Goal: Use online tool/utility: Utilize a website feature to perform a specific function

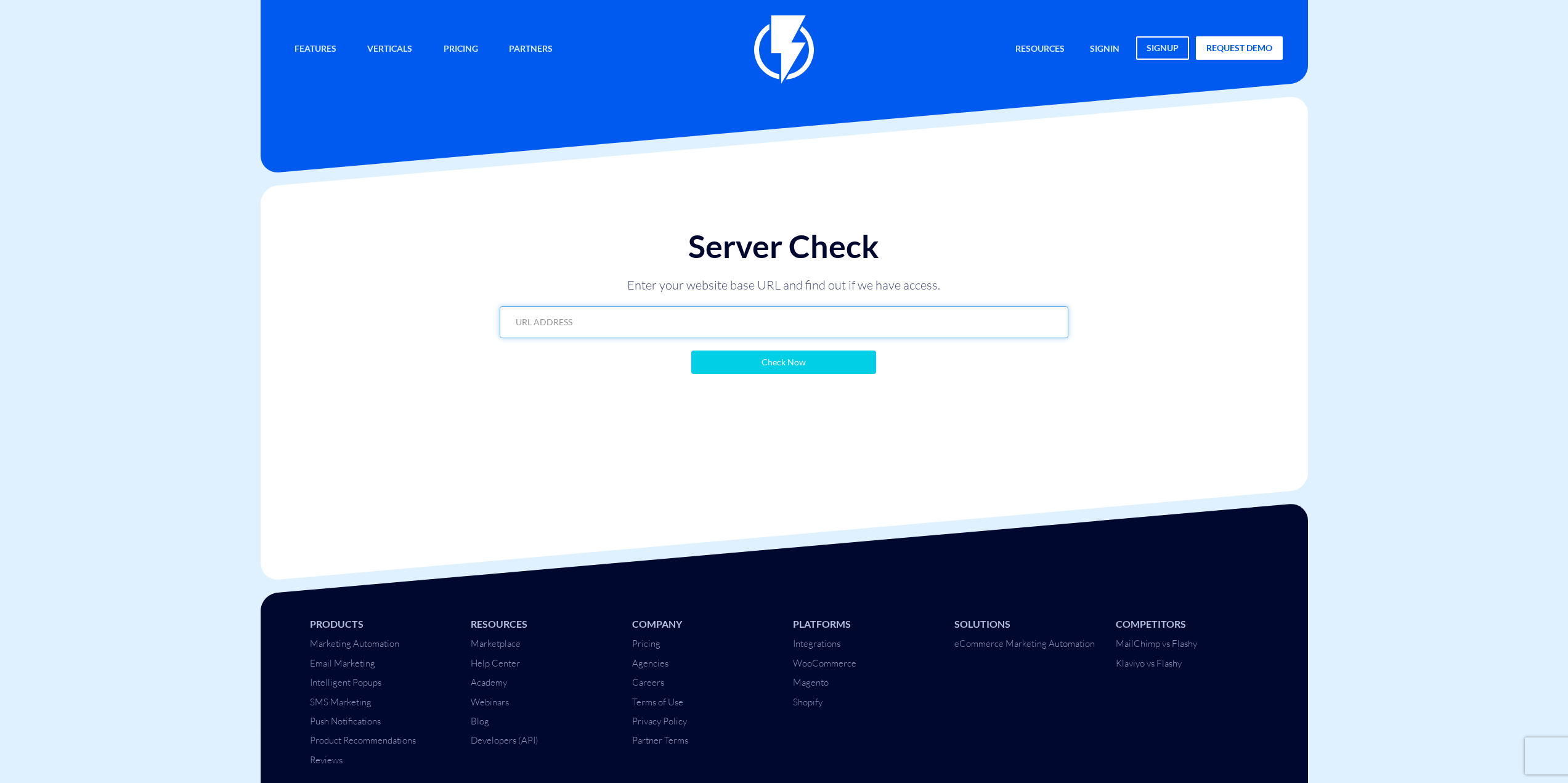
drag, startPoint x: 0, startPoint y: 0, endPoint x: 791, endPoint y: 326, distance: 855.5
click at [792, 332] on input "text" at bounding box center [783, 321] width 569 height 32
paste input "https://www.itstrubalim.com/?flashy_export=products&flashy_pagination=true&per_…"
type input "https://www.itstrubalim.com/?flashy_export=products&flashy_pagination=true&per_…"
click at [795, 357] on input "Check Now" at bounding box center [783, 362] width 185 height 23
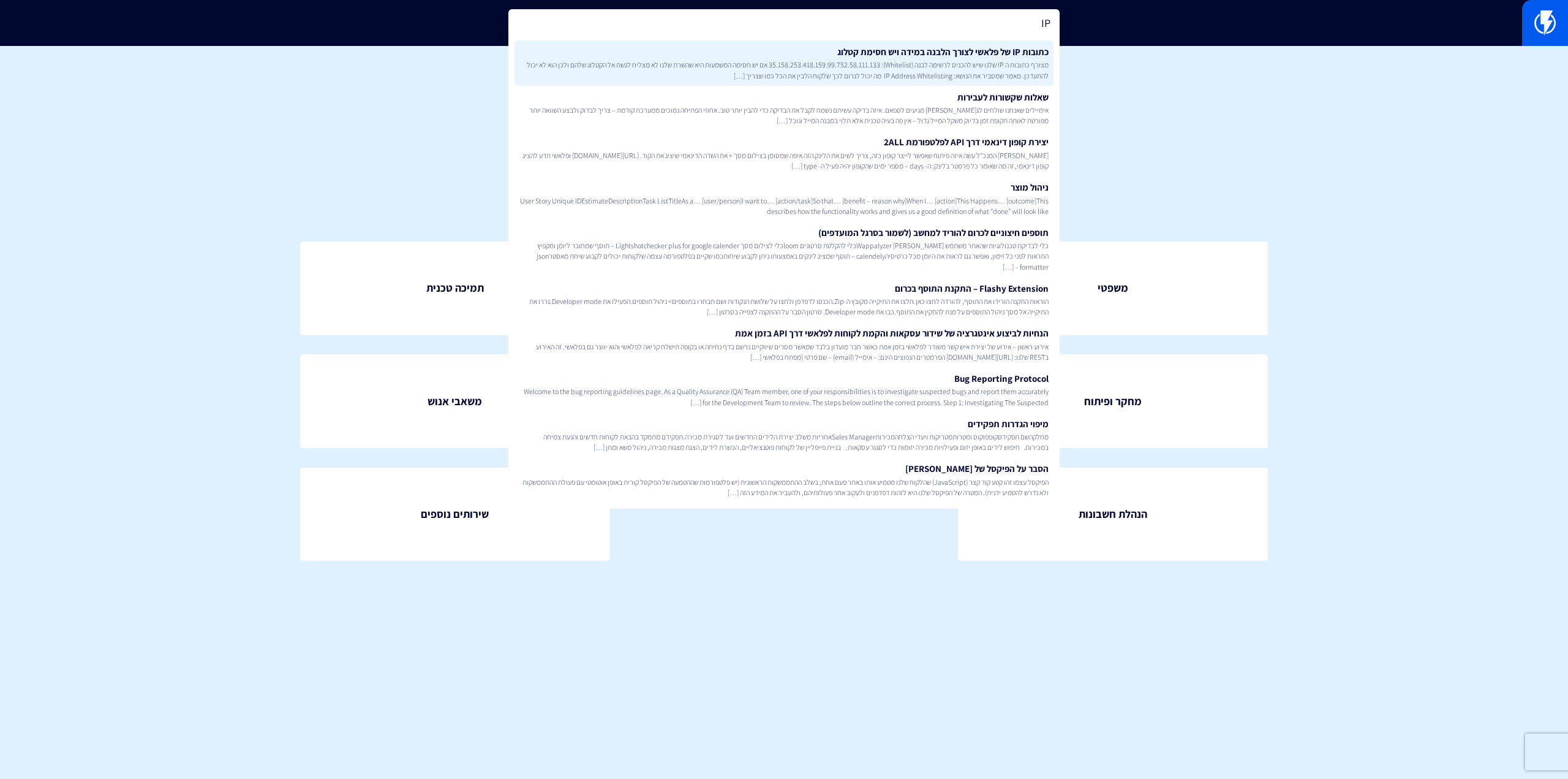
type input "IP"
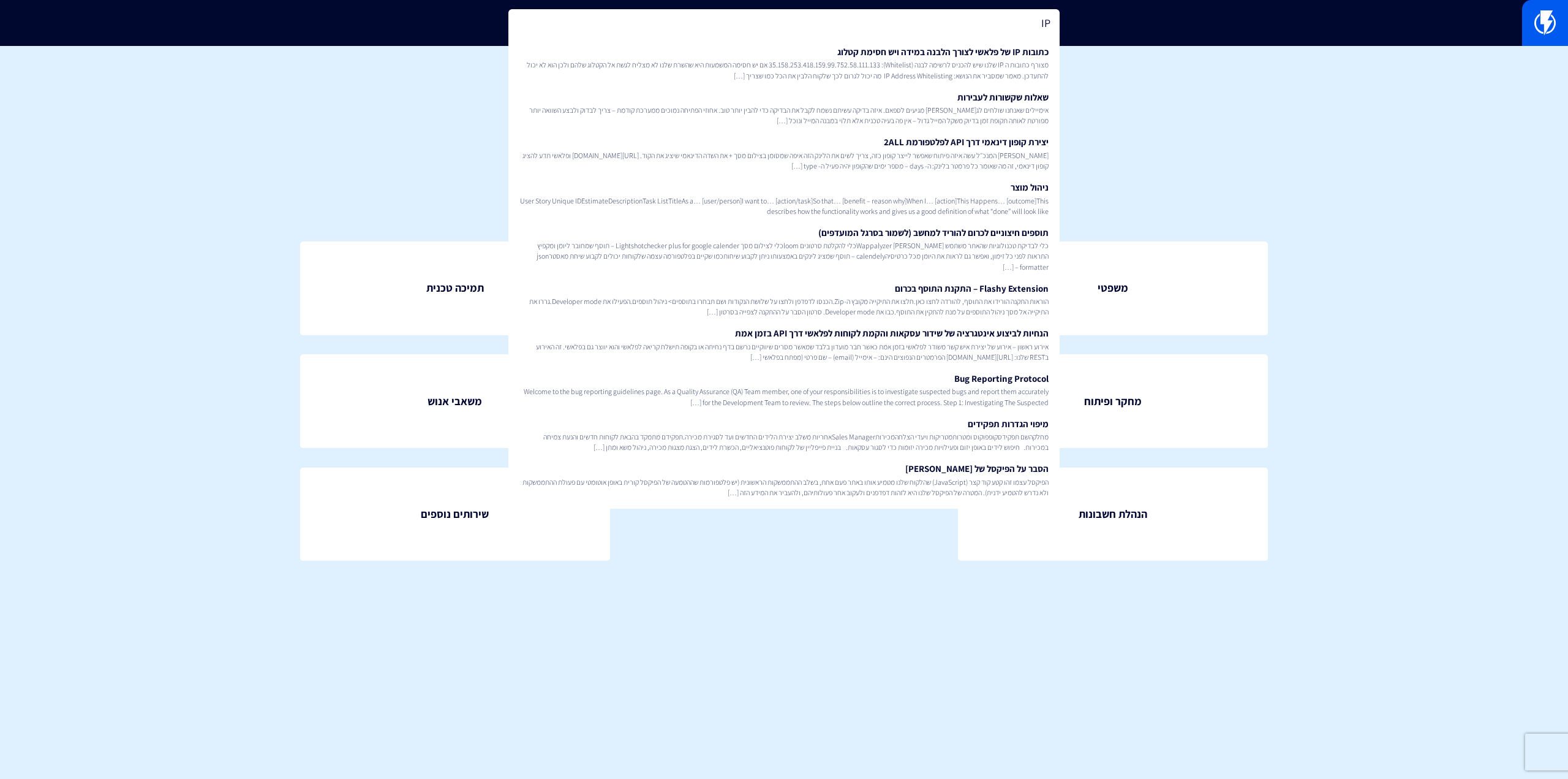
click at [960, 55] on link "כתובות IP של פלאשי לצורך הלבנה במידה ויש חסימת קטלוג מצורף כתובות ה IP שלנו שיש…" at bounding box center [784, 62] width 540 height 45
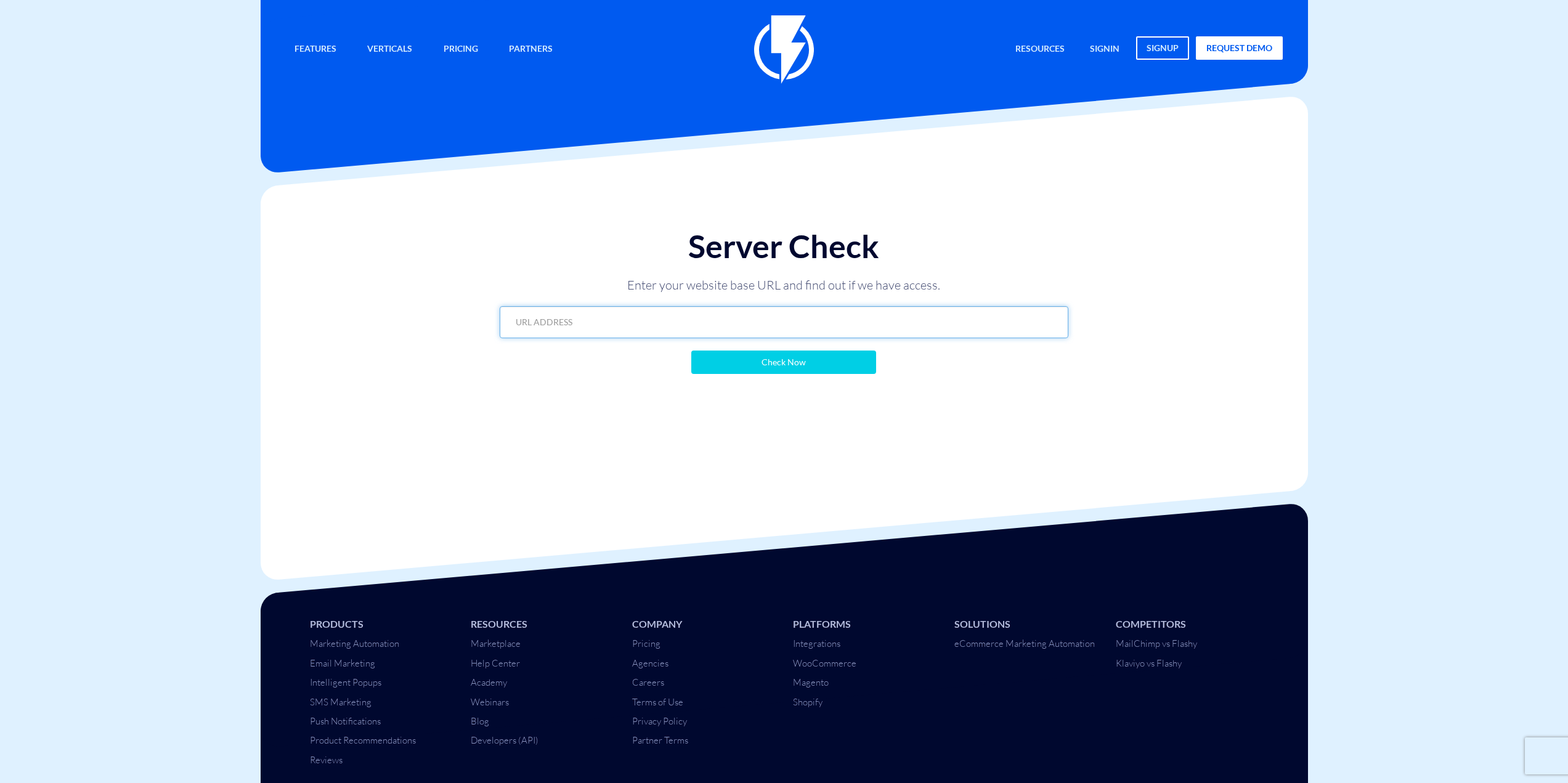
click at [818, 319] on input "text" at bounding box center [783, 321] width 569 height 32
paste input "https://barimax.co.il/?flashy_export=products&flashy_pagination=true&per_page=1…"
type input "https://barimax.co.il/?flashy_export=products&flashy_pagination=true&per_page=1…"
click at [802, 367] on input "Check Now" at bounding box center [783, 362] width 185 height 23
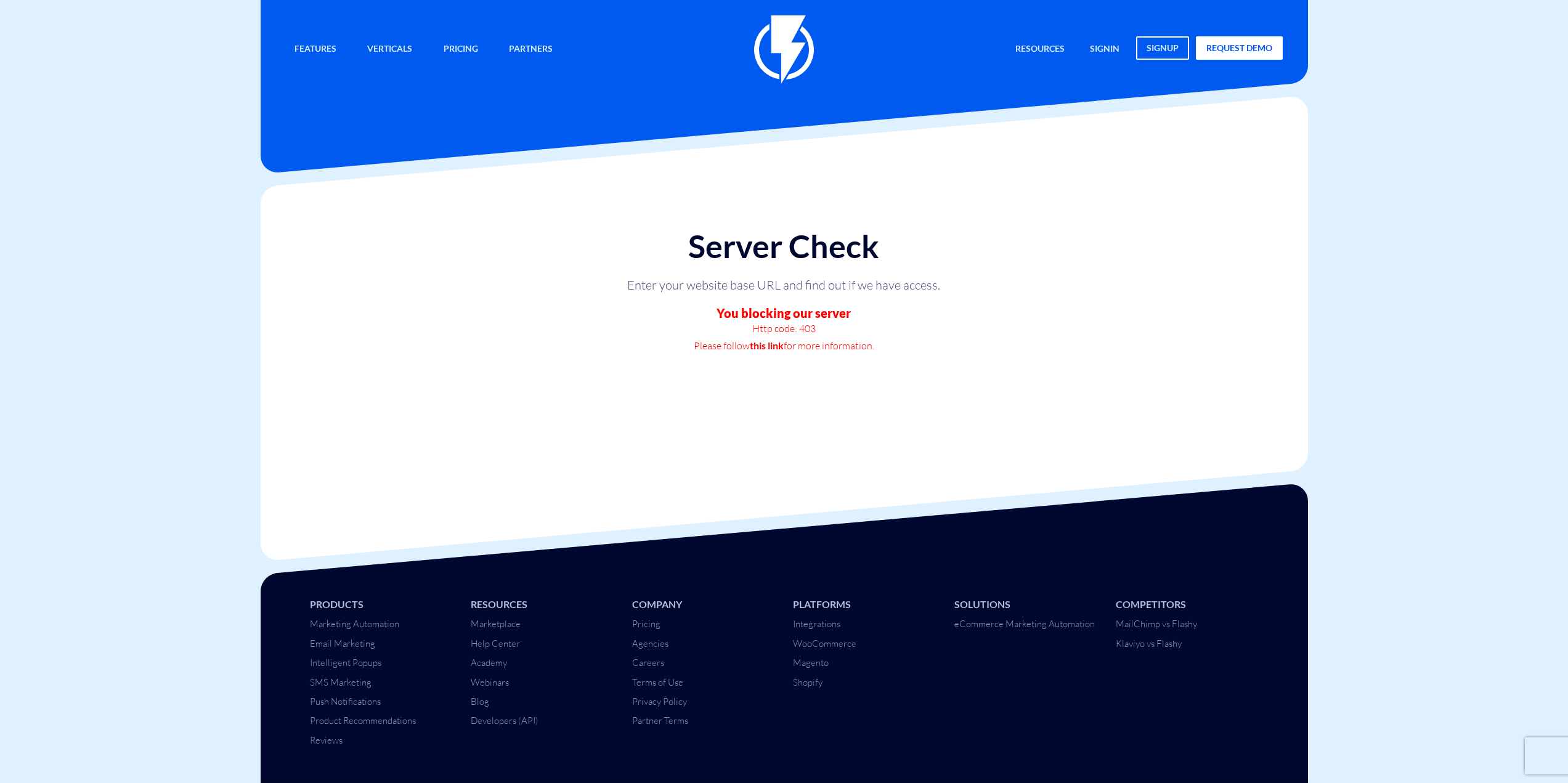
click at [1487, 477] on body "Features Marketing Automation Convert, Enagage And Retain Your Customers Email …" at bounding box center [784, 409] width 1568 height 818
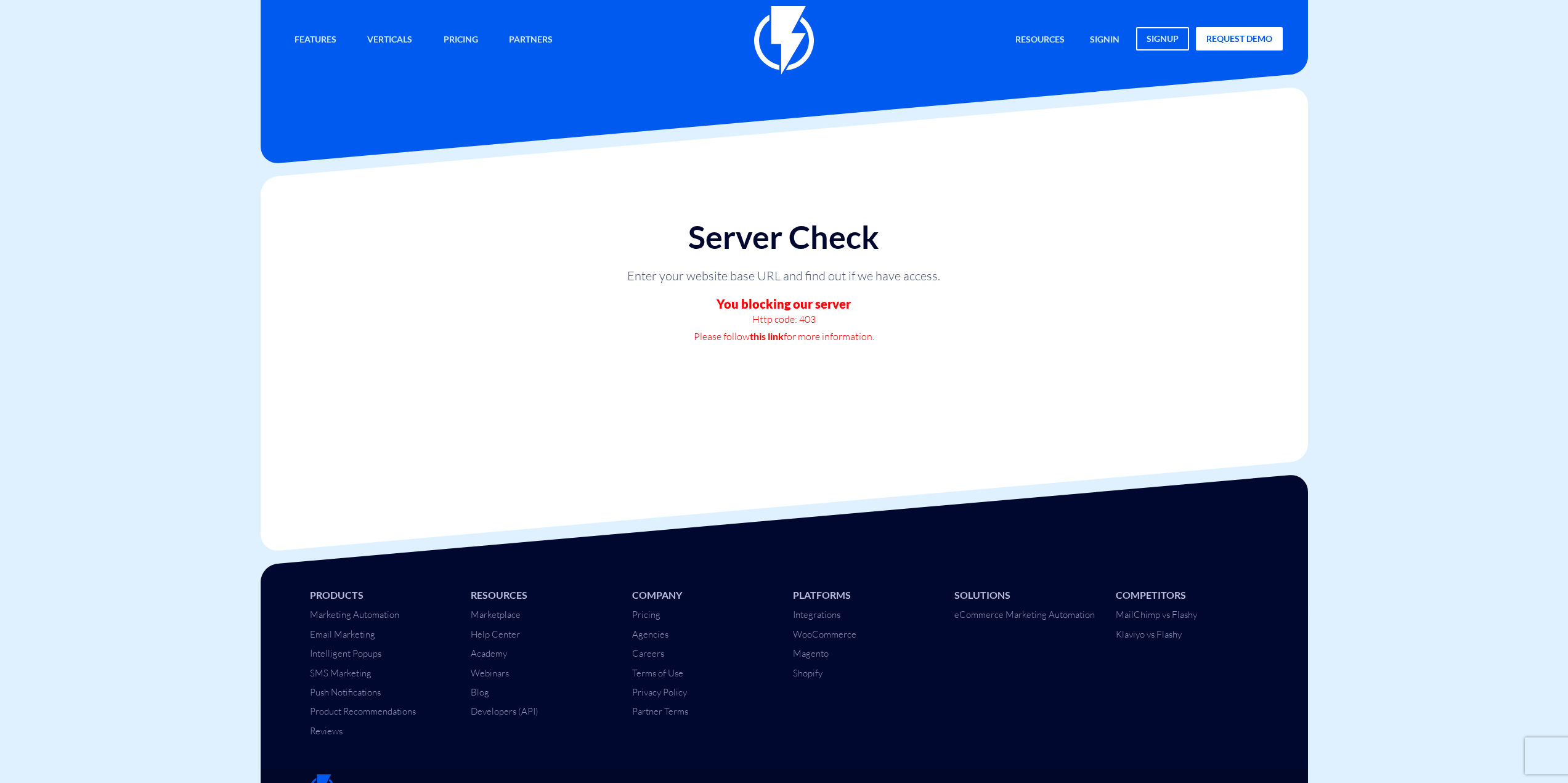
scroll to position [36, 0]
